Goal: Task Accomplishment & Management: Manage account settings

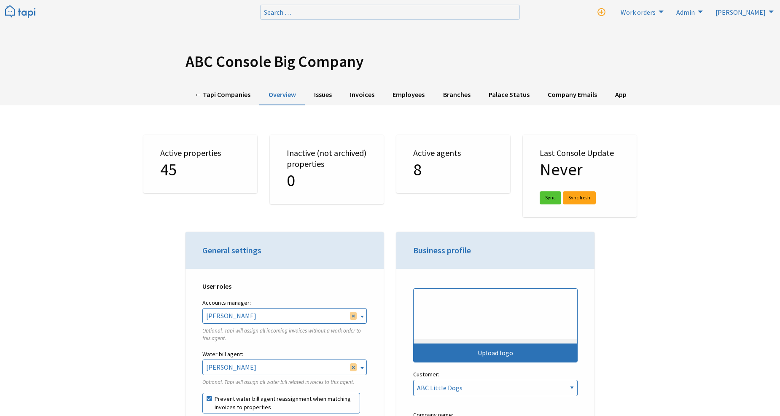
select select "TAPI"
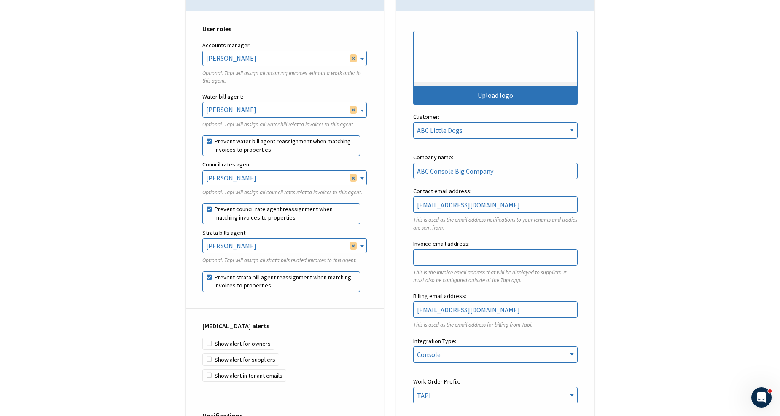
scroll to position [140, 0]
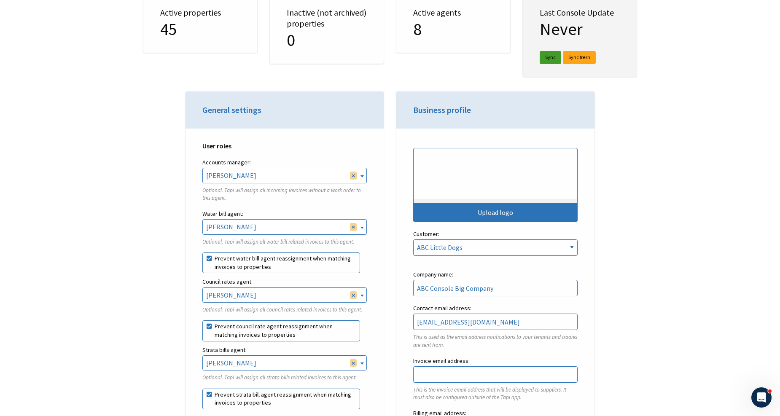
click at [546, 55] on link "Sync" at bounding box center [551, 57] width 22 height 13
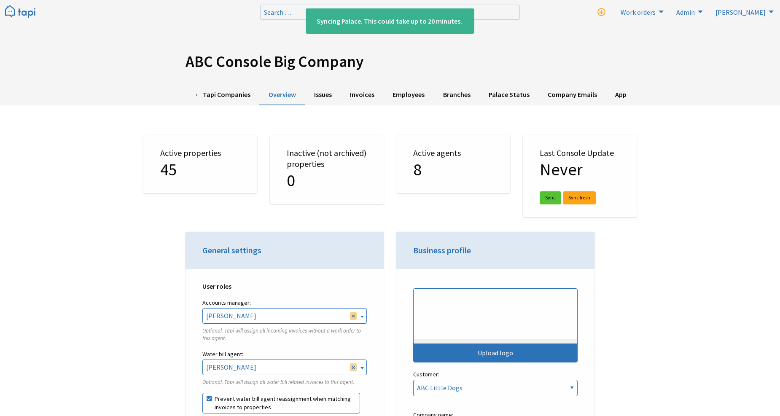
select select "TAPI"
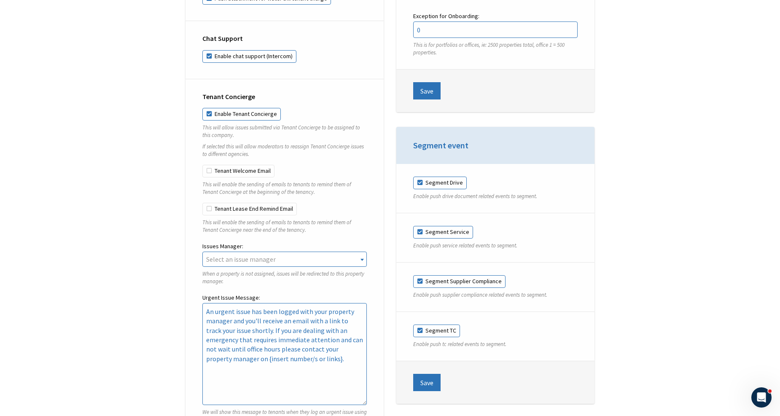
scroll to position [2530, 0]
